Goal: Book appointment/travel/reservation

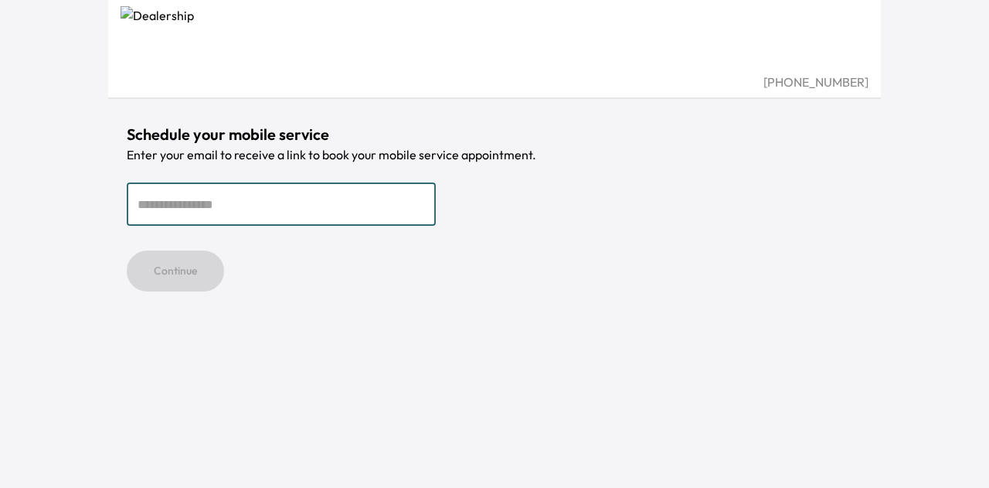
click at [324, 211] on input "email" at bounding box center [281, 203] width 309 height 43
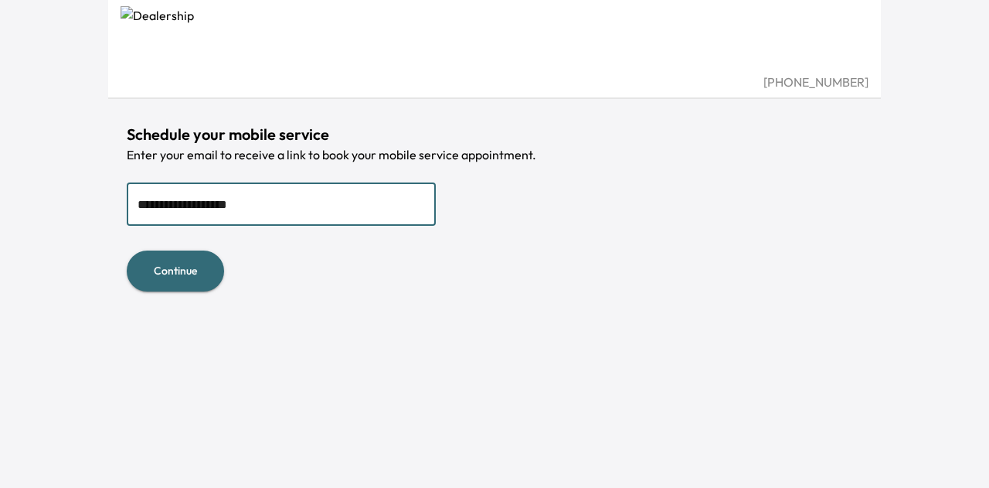
type input "**********"
click at [127, 250] on button "Continue" at bounding box center [175, 270] width 97 height 41
